Goal: Task Accomplishment & Management: Manage account settings

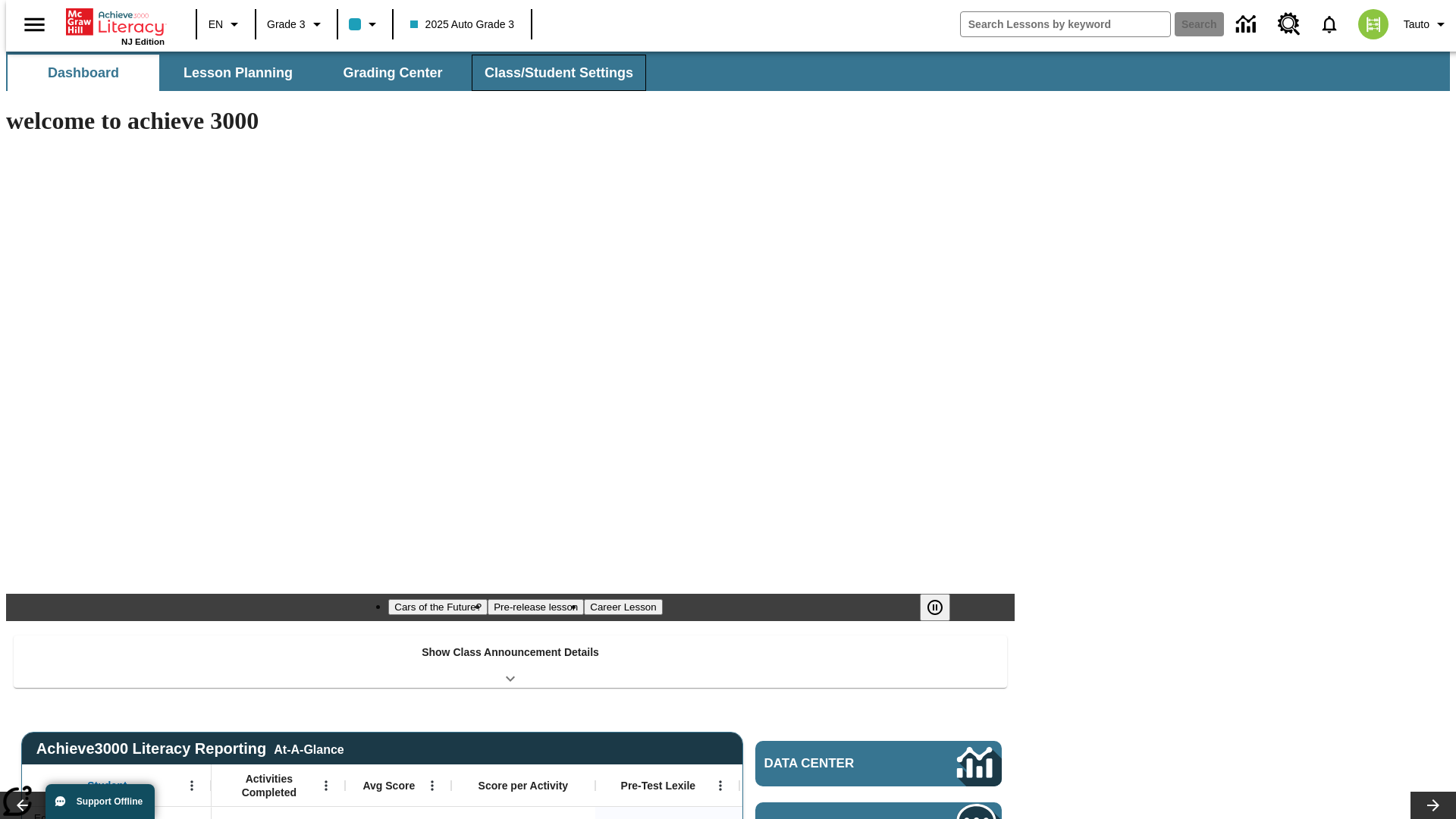
click at [551, 73] on button "Class/Student Settings" at bounding box center [559, 72] width 174 height 36
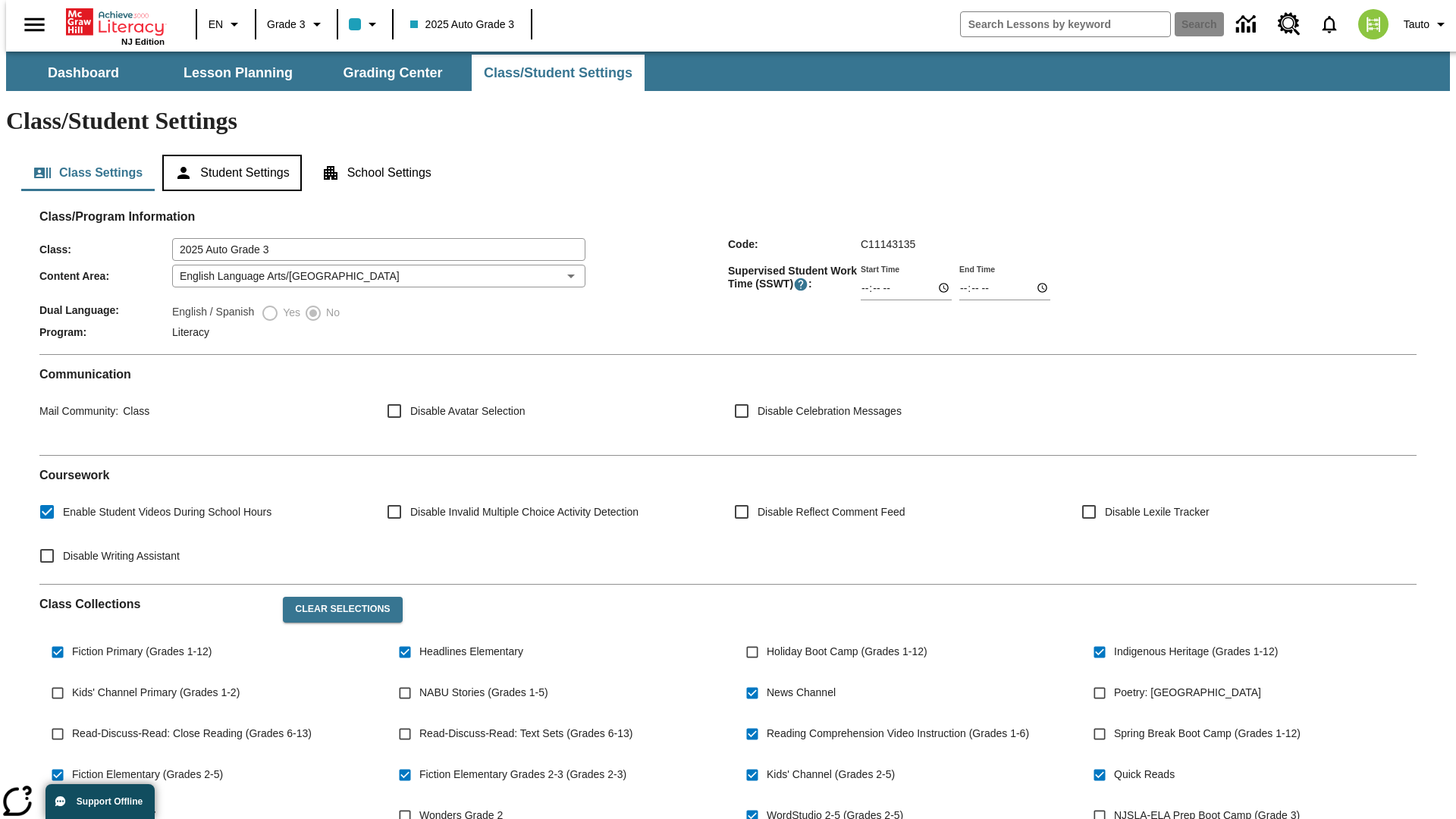
click at [229, 155] on button "Student Settings" at bounding box center [231, 172] width 139 height 36
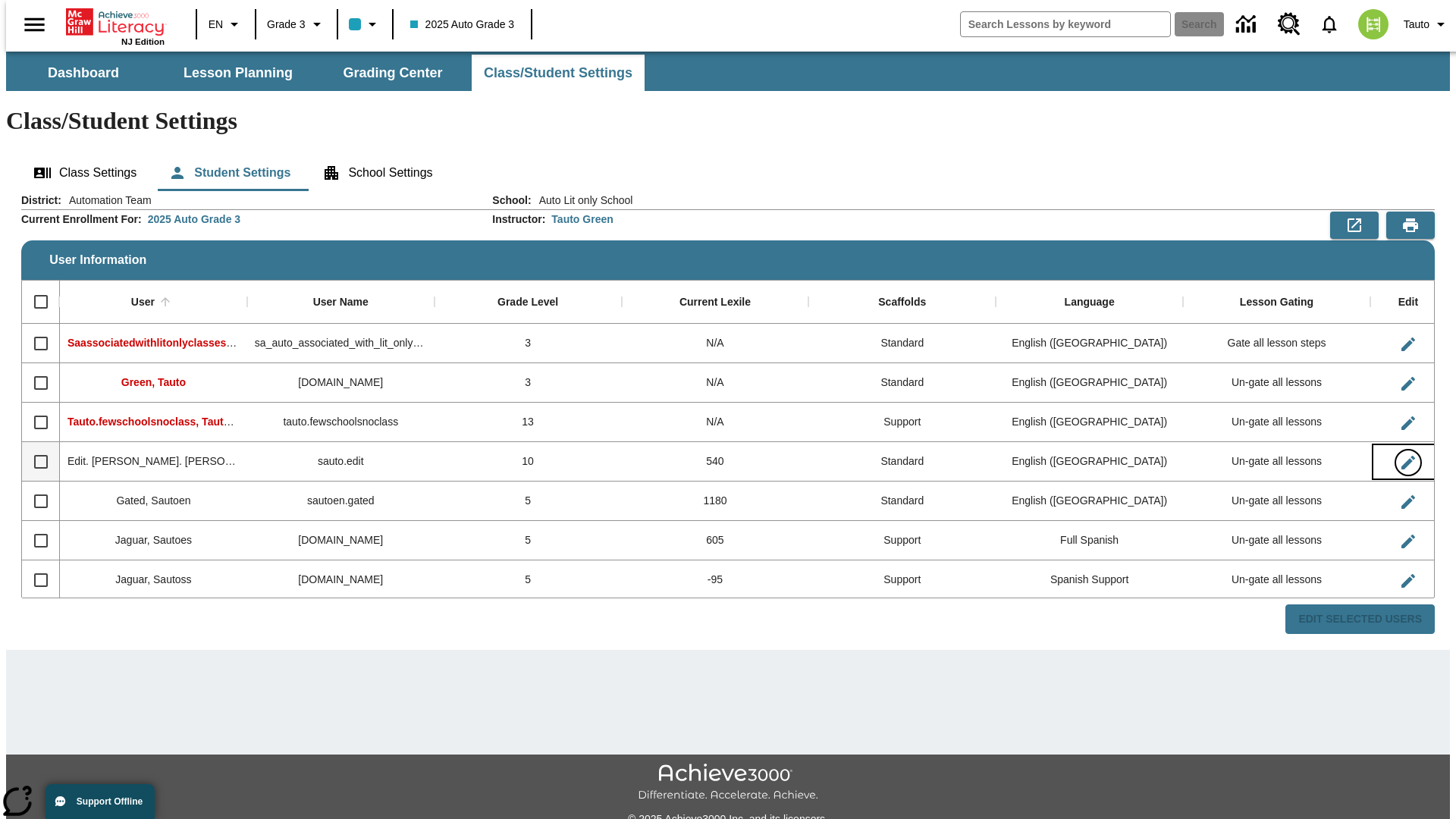
click at [1401, 455] on icon "Edit User" at bounding box center [1408, 462] width 14 height 14
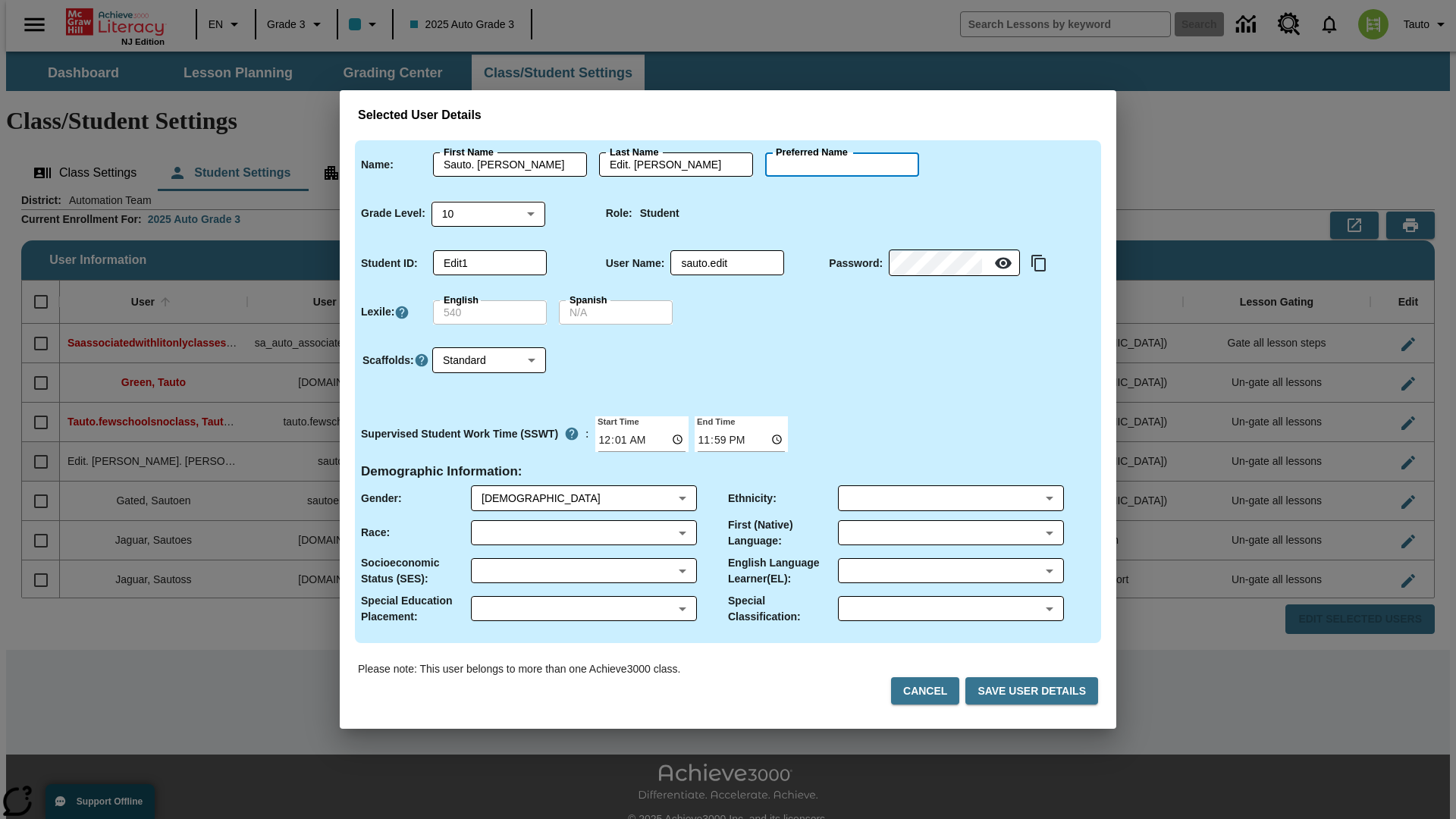
type input "[PERSON_NAME]"
click at [931, 690] on button "Cancel" at bounding box center [926, 691] width 68 height 28
click at [1401, 455] on icon "Edit User" at bounding box center [1408, 462] width 14 height 14
type input "Sauto. [GEOGRAPHIC_DATA]"
type input "Edit. [GEOGRAPHIC_DATA]"
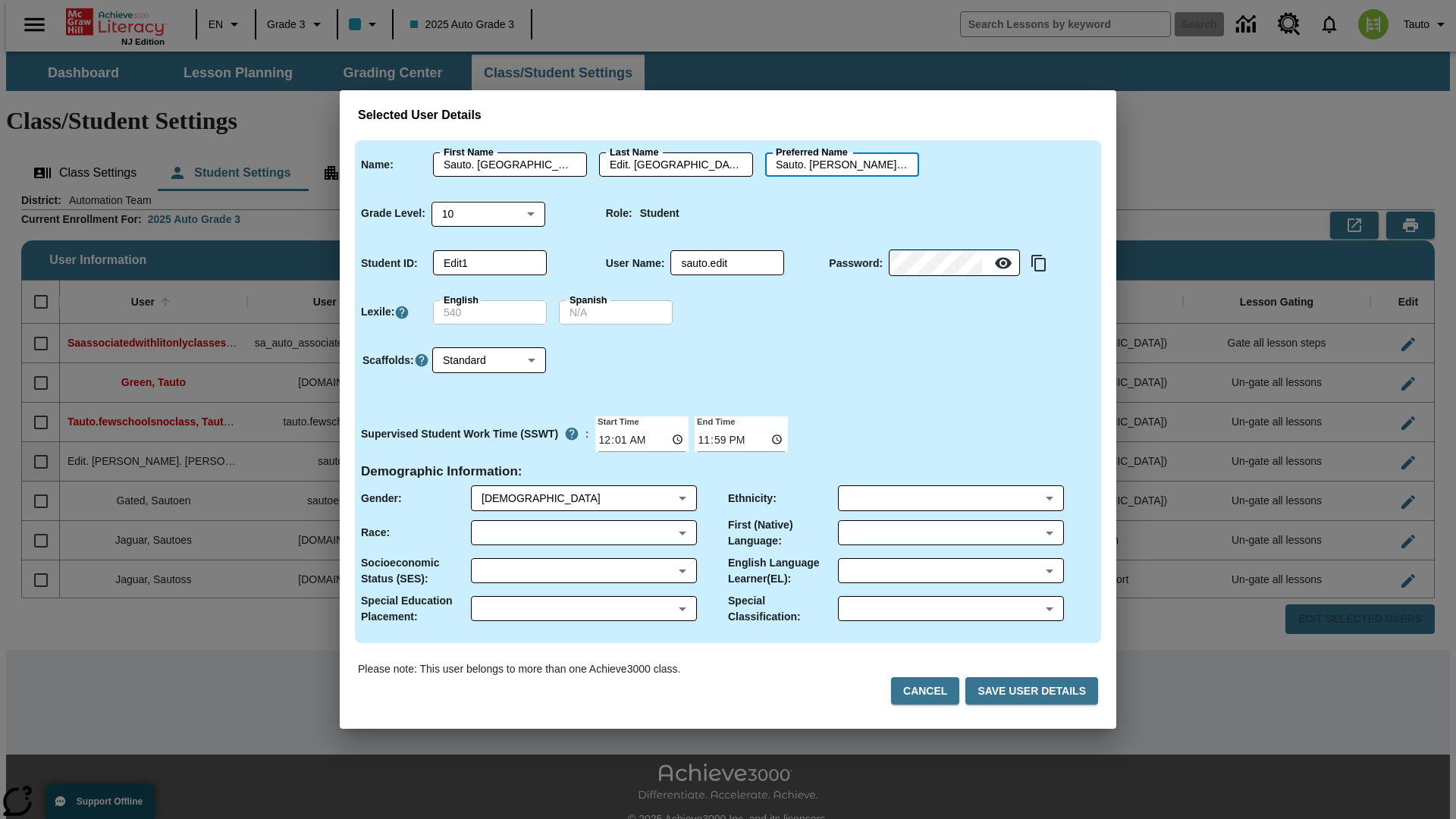
type input "Sauto. [PERSON_NAME].Edit. [GEOGRAPHIC_DATA]"
click at [489, 213] on body "Skip to main content NJ Edition EN Grade 3 2025 Auto Grade 3 Search 0 Tauto Das…" at bounding box center [728, 452] width 1444 height 800
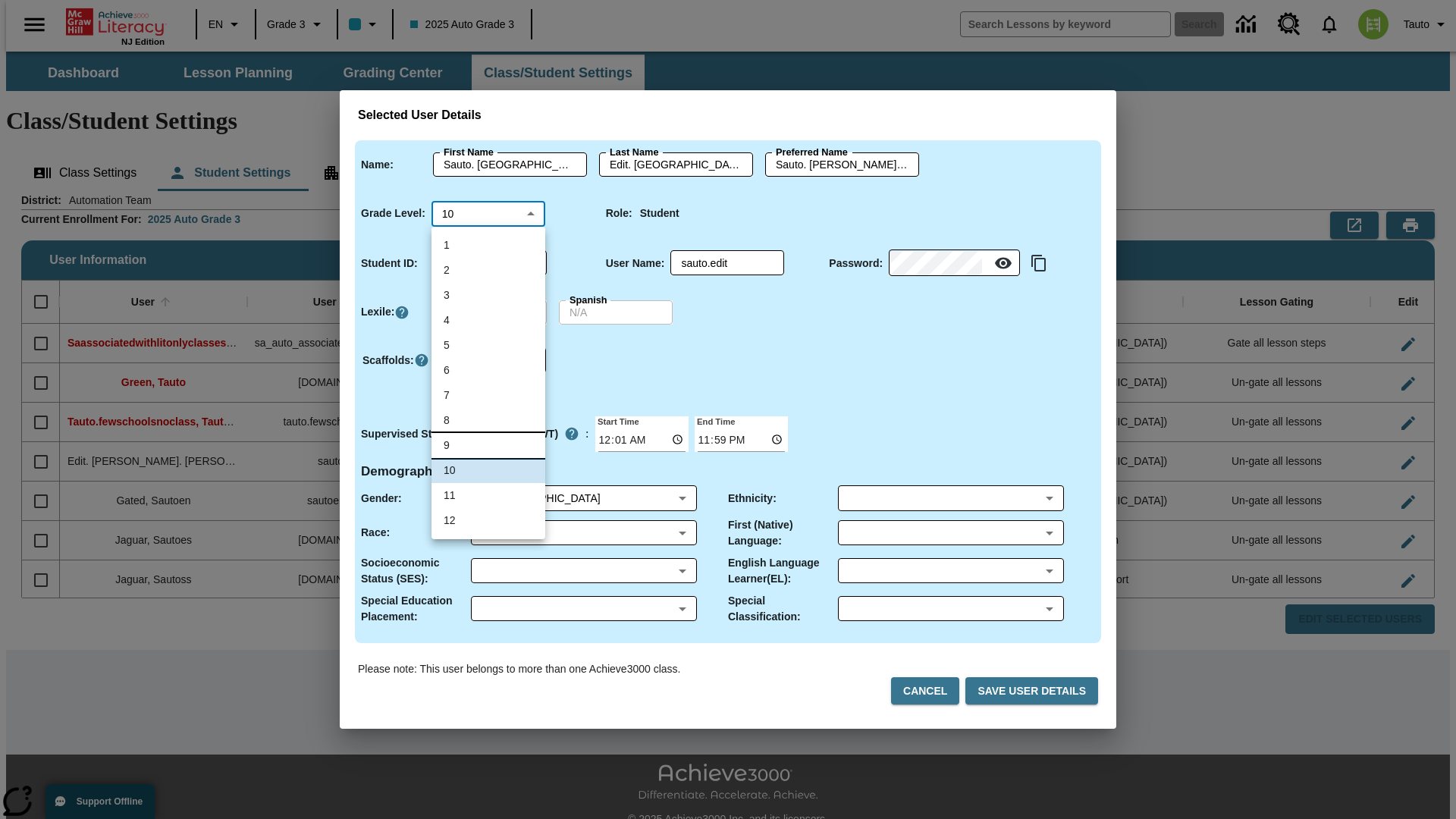
click at [489, 445] on li "9" at bounding box center [488, 445] width 114 height 25
type input "9"
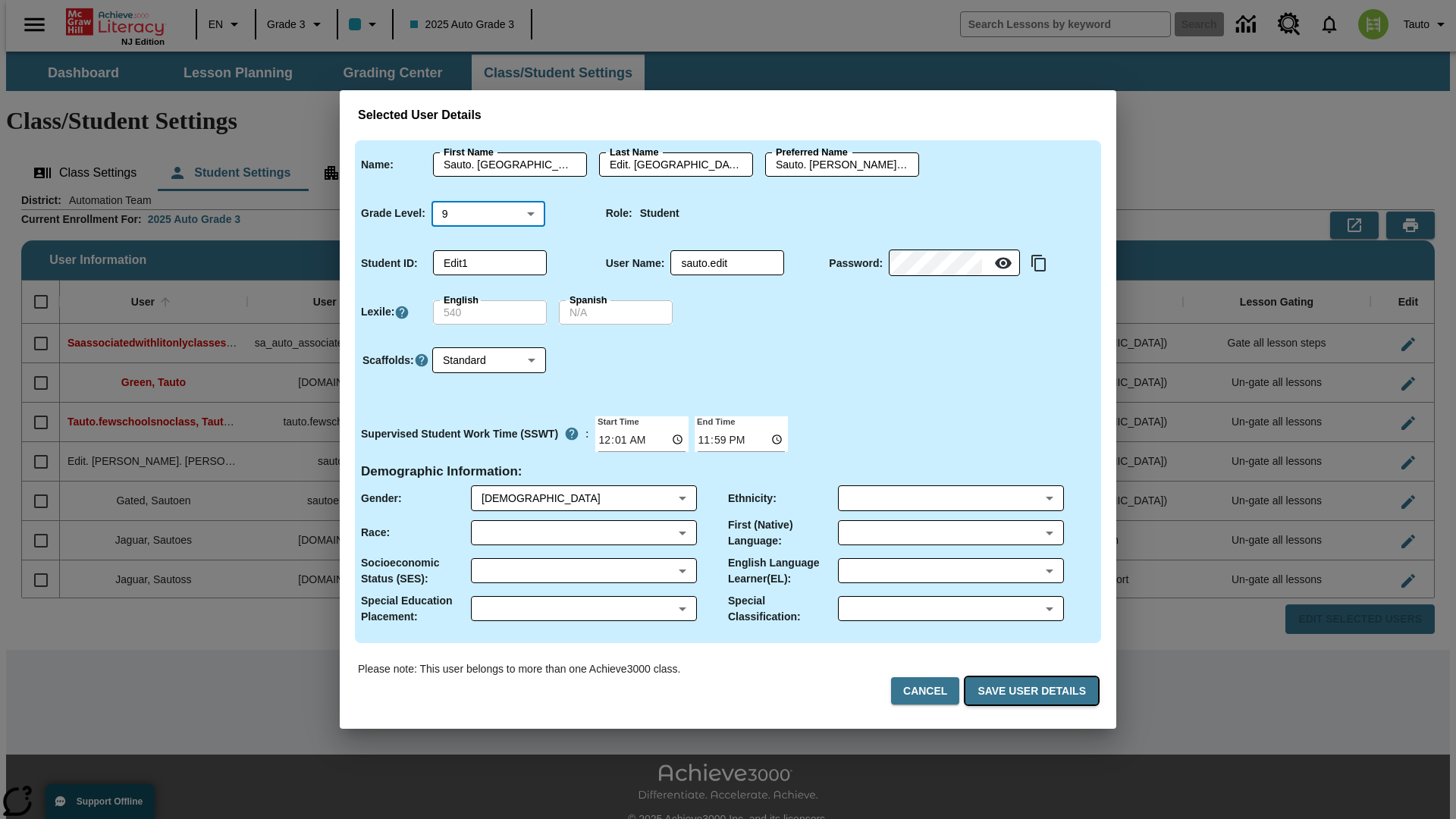
click at [1034, 690] on button "Save User Details" at bounding box center [1031, 691] width 132 height 28
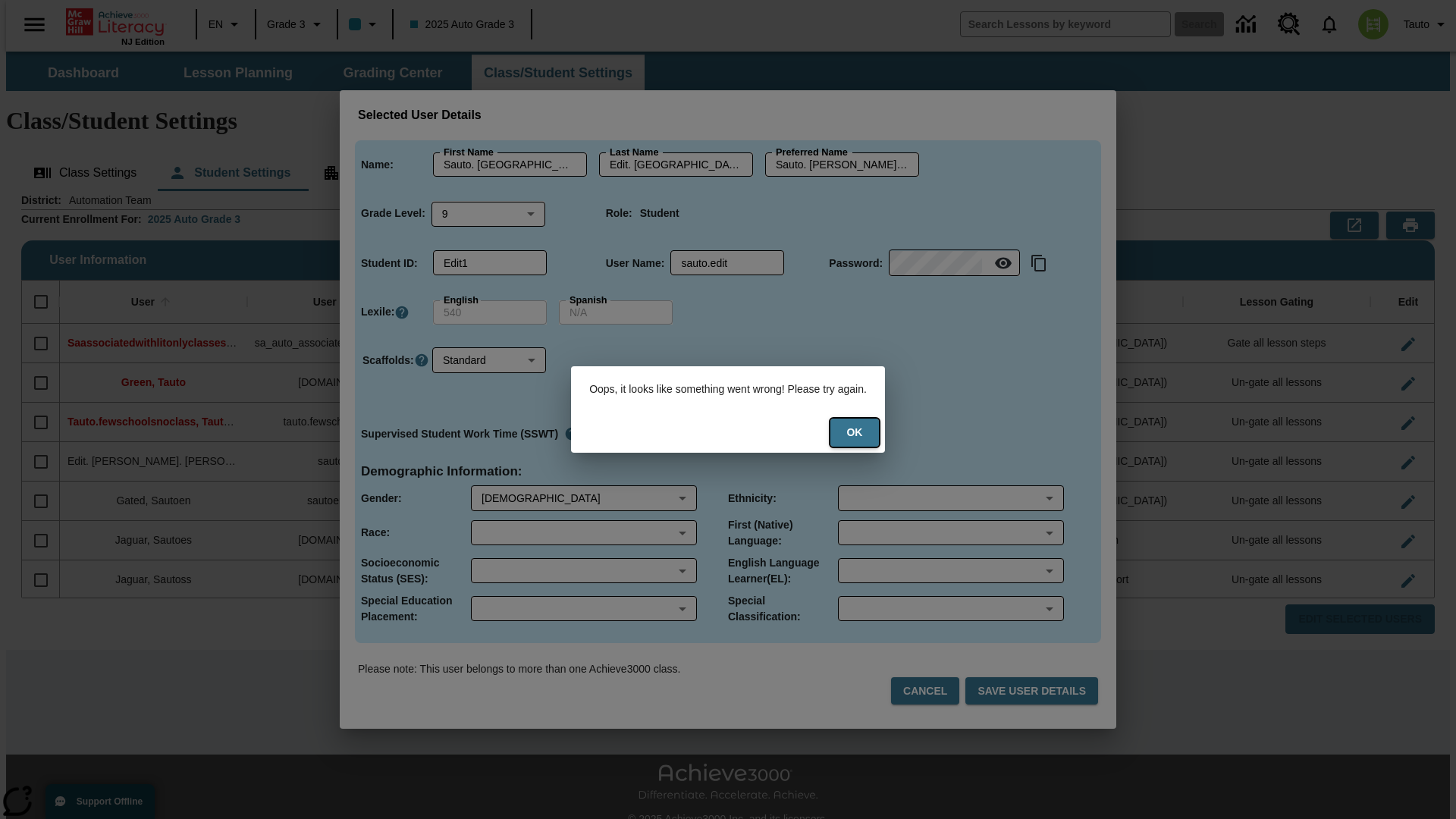
click at [865, 432] on button "Ok" at bounding box center [854, 432] width 48 height 28
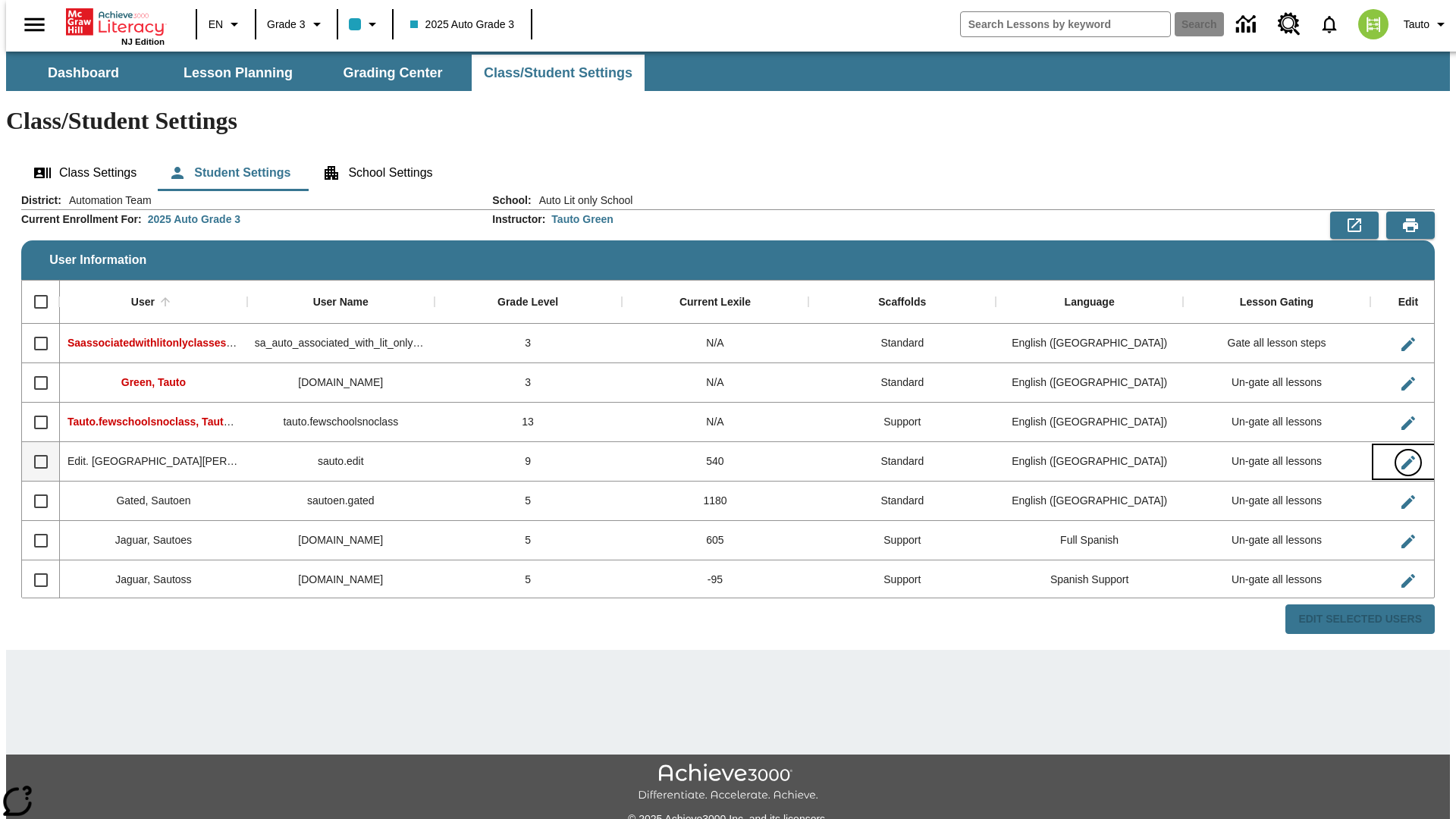
click at [1401, 455] on icon "Edit User" at bounding box center [1408, 462] width 14 height 14
